Goal: Find contact information: Find contact information

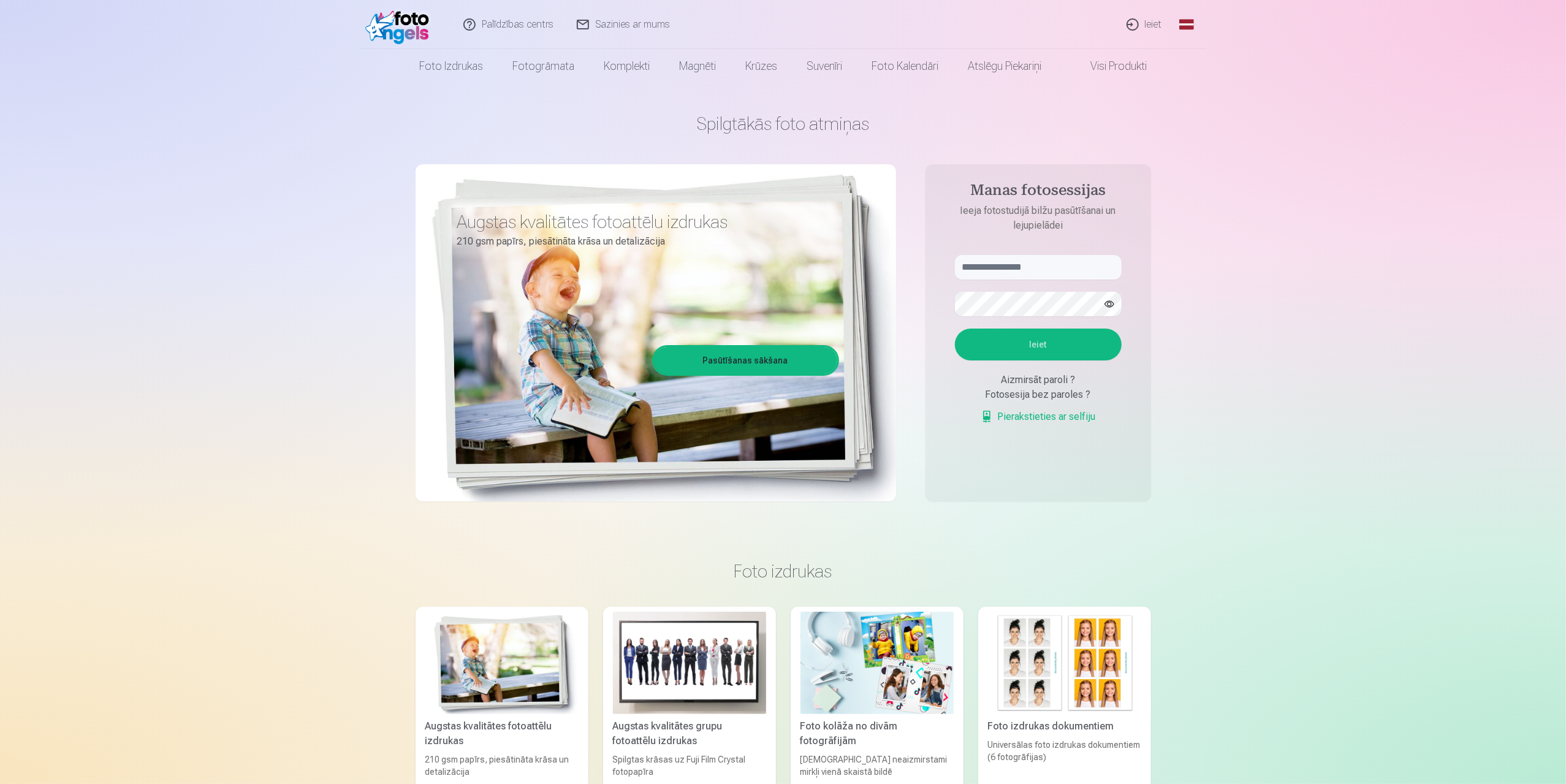
click at [1191, 27] on link "Global" at bounding box center [1187, 24] width 24 height 49
click at [1096, 107] on link "Russian (ru)" at bounding box center [1130, 105] width 143 height 24
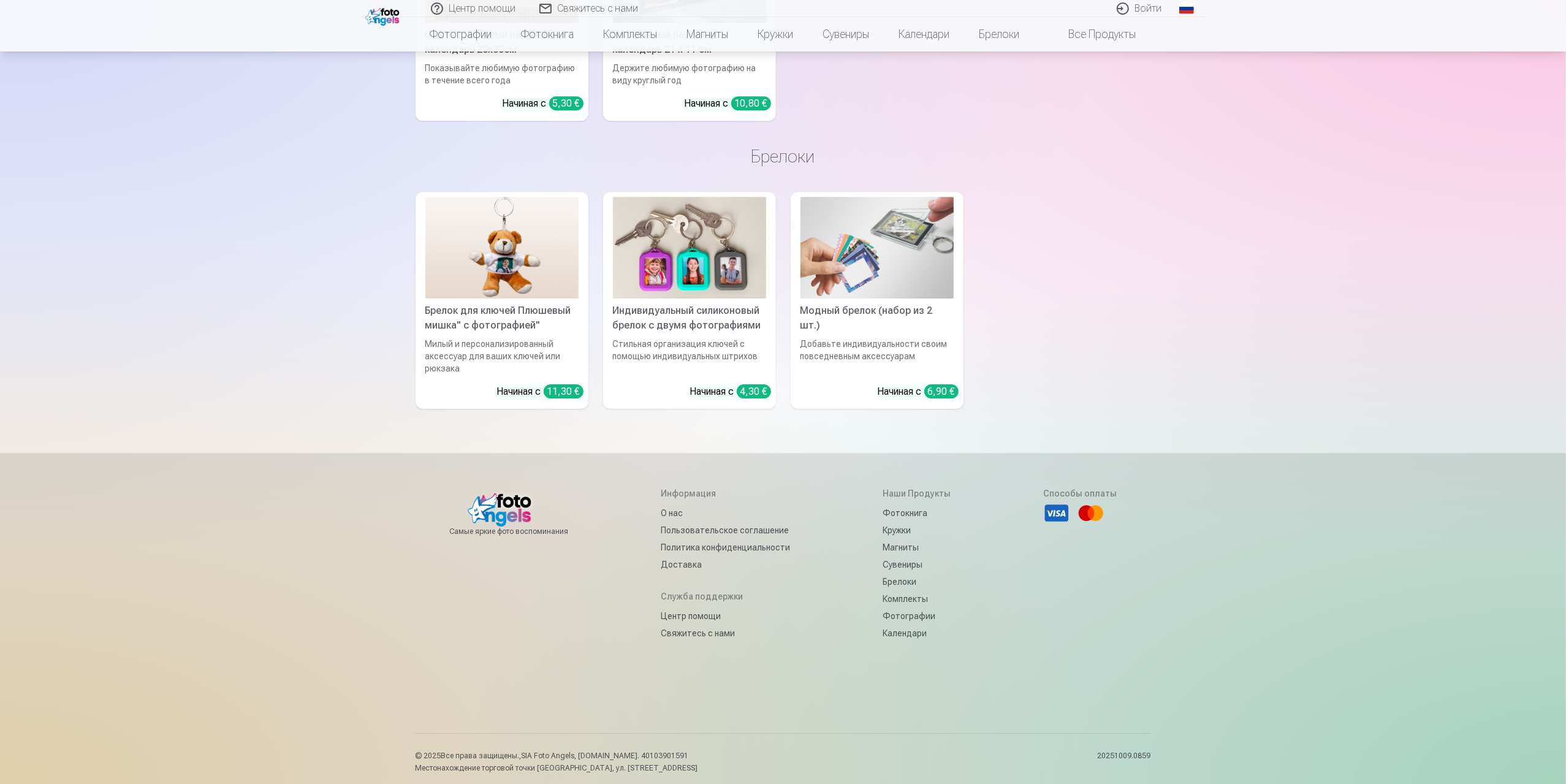
scroll to position [3818, 0]
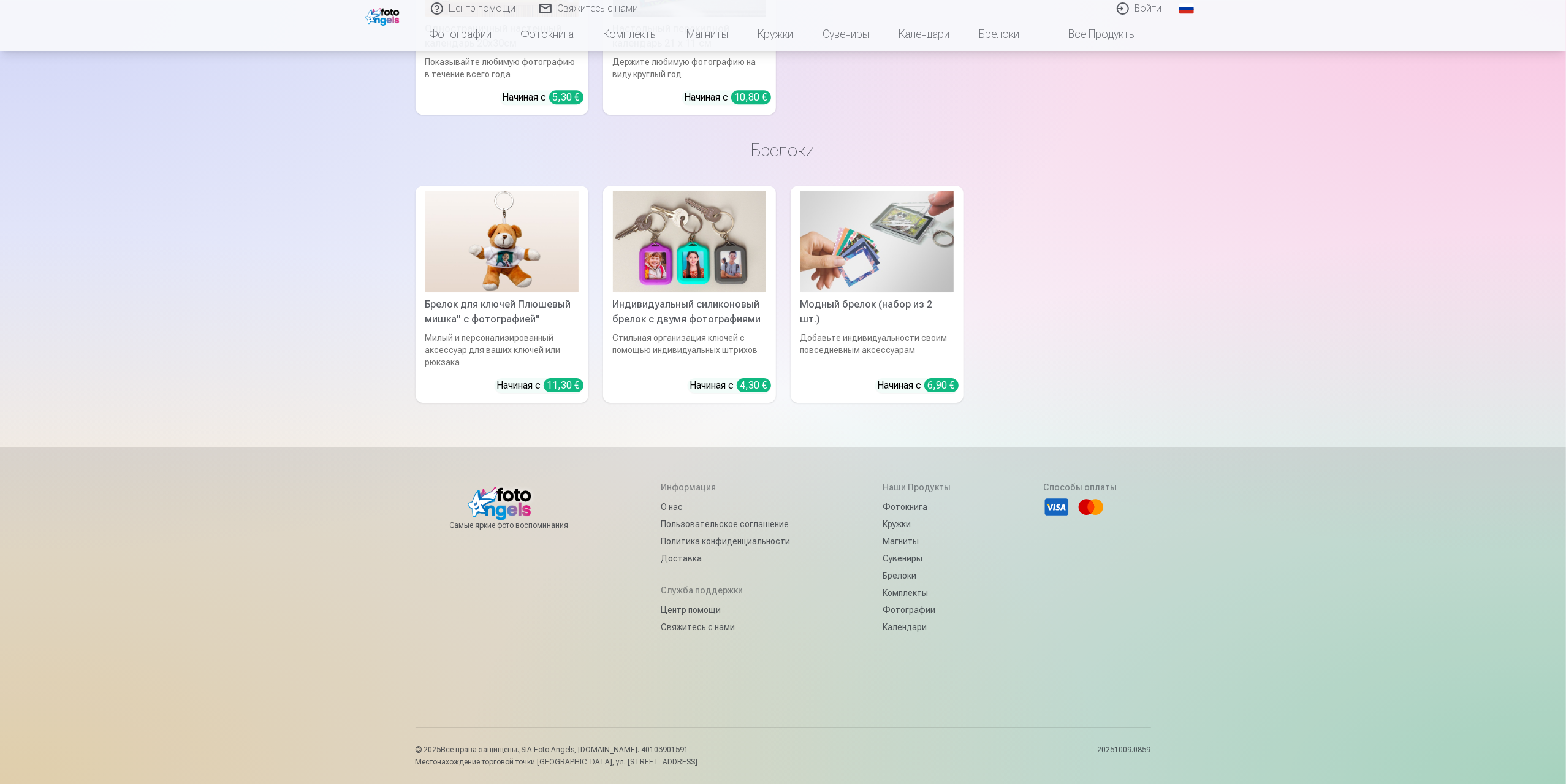
click at [681, 632] on link "Свяжитесь с нами" at bounding box center [726, 626] width 129 height 18
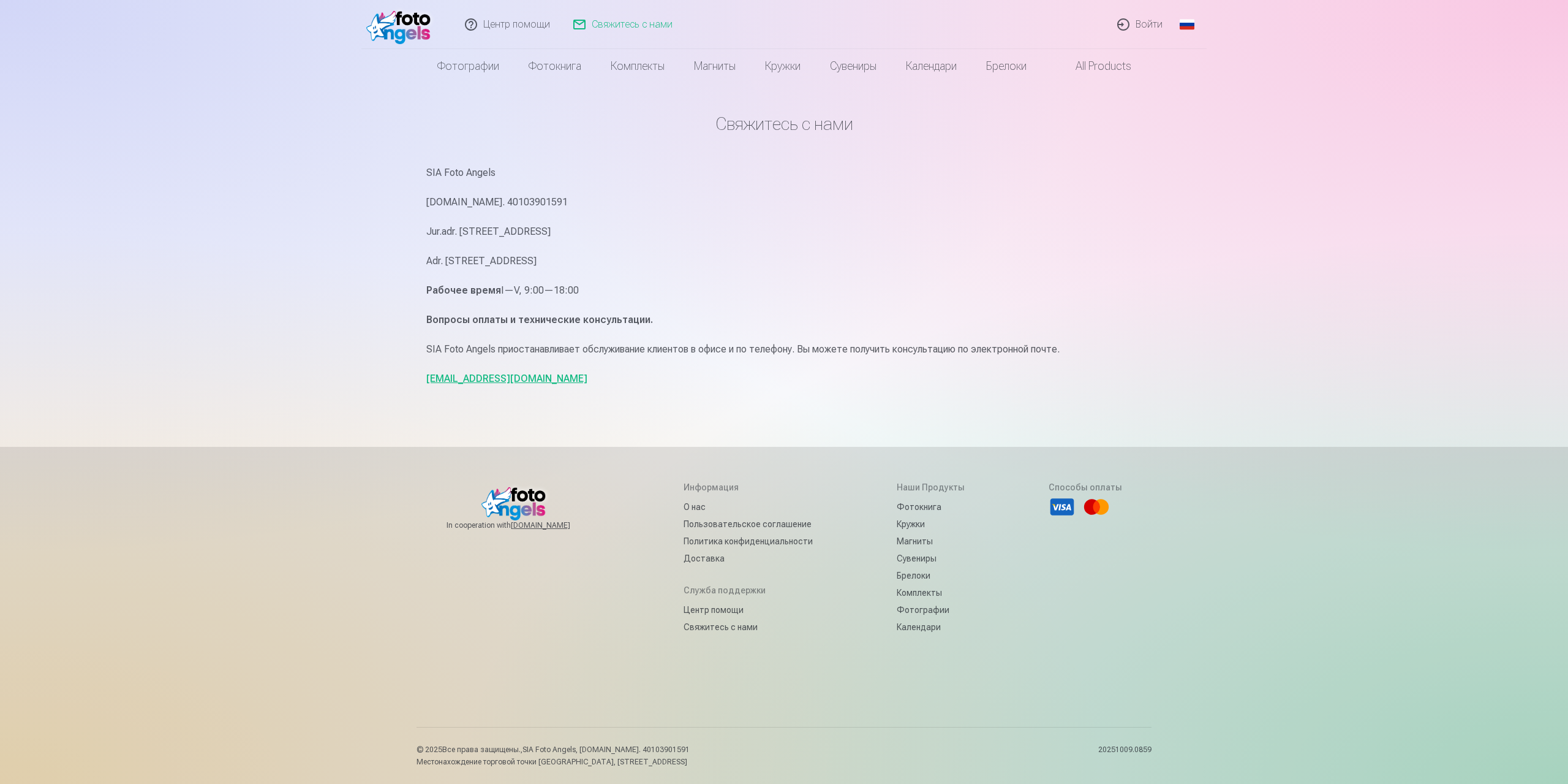
click at [686, 505] on link "О нас" at bounding box center [749, 507] width 129 height 18
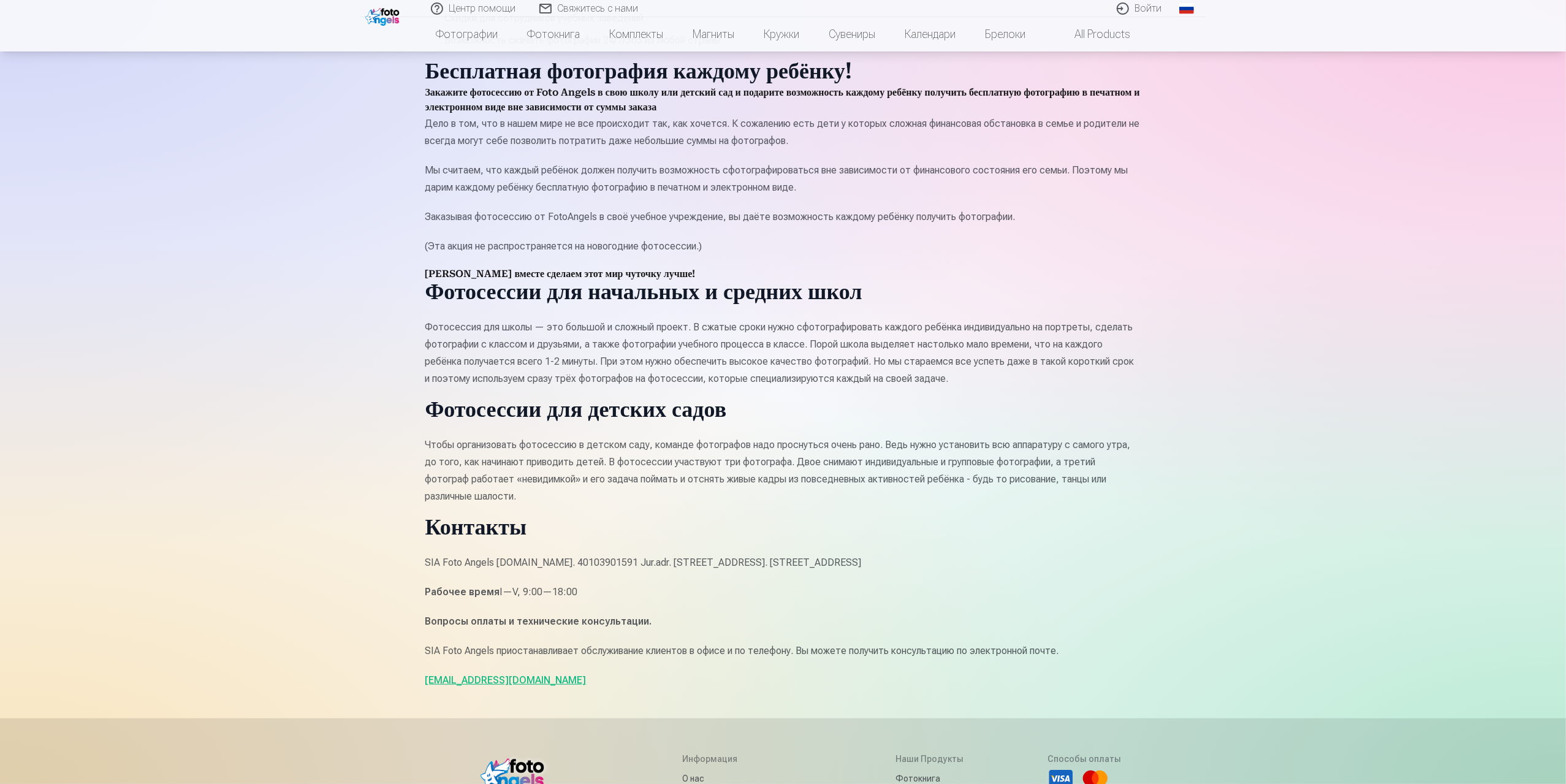
scroll to position [735, 0]
